Goal: Find specific page/section: Find specific page/section

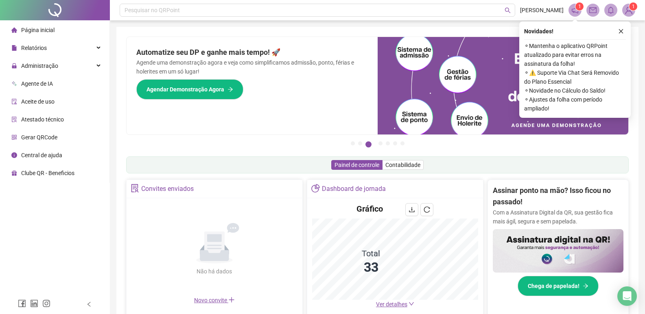
click at [622, 29] on icon "close" at bounding box center [621, 31] width 6 height 6
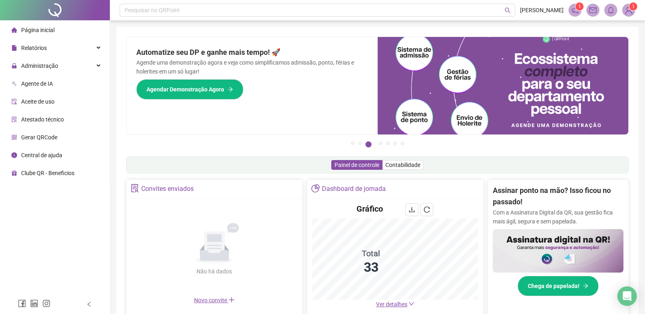
click at [41, 116] on span "Atestado técnico" at bounding box center [42, 119] width 43 height 7
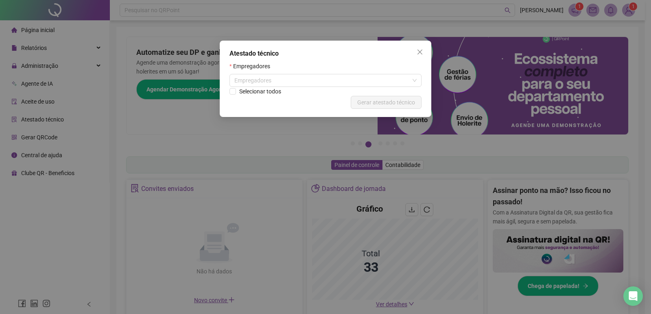
click at [45, 67] on div "Atestado técnico Empregadores Empregadores Selecionar todos Cancelar Gerar ates…" at bounding box center [325, 157] width 651 height 314
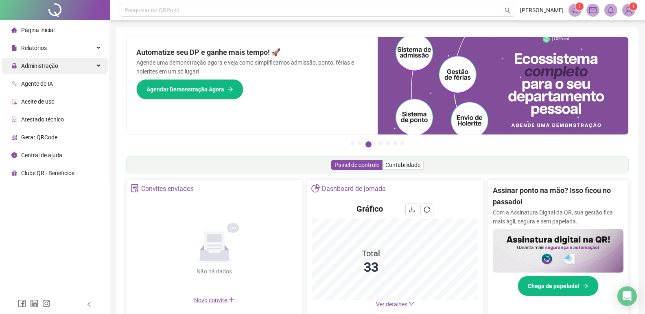
click at [44, 67] on span "Administração" at bounding box center [39, 66] width 37 height 7
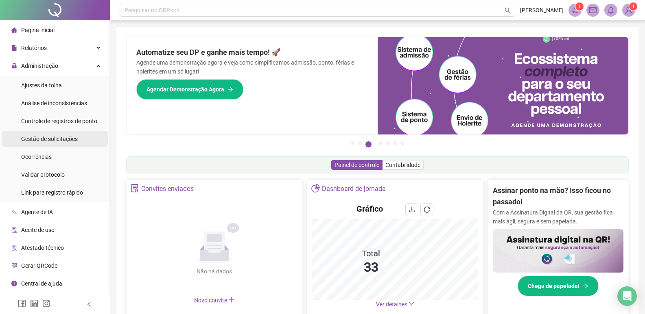
click at [44, 138] on span "Gestão de solicitações" at bounding box center [49, 139] width 57 height 7
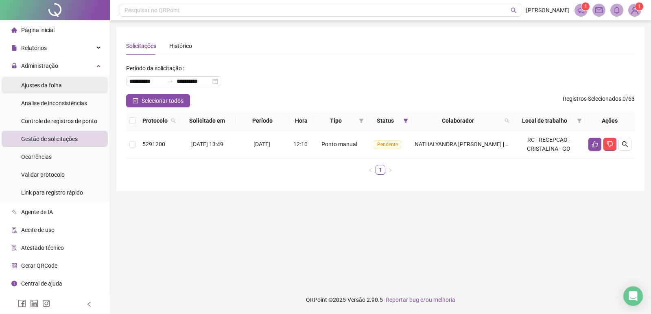
click at [51, 83] on span "Ajustes da folha" at bounding box center [41, 85] width 41 height 7
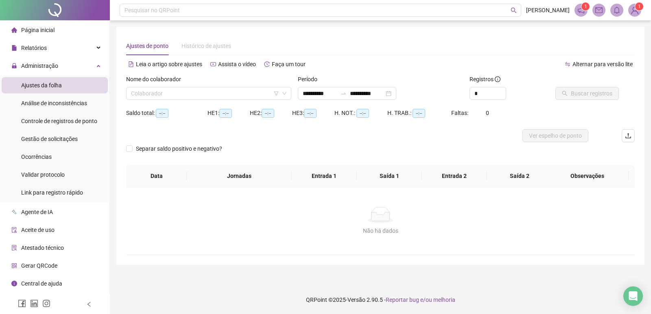
type input "**********"
